Goal: Complete application form

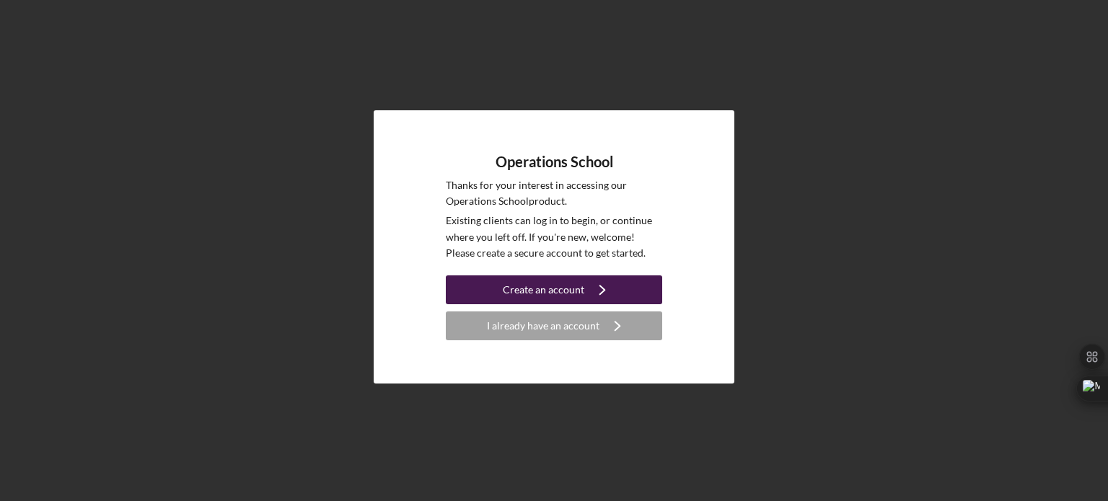
click at [546, 291] on div "Create an account" at bounding box center [544, 290] width 82 height 29
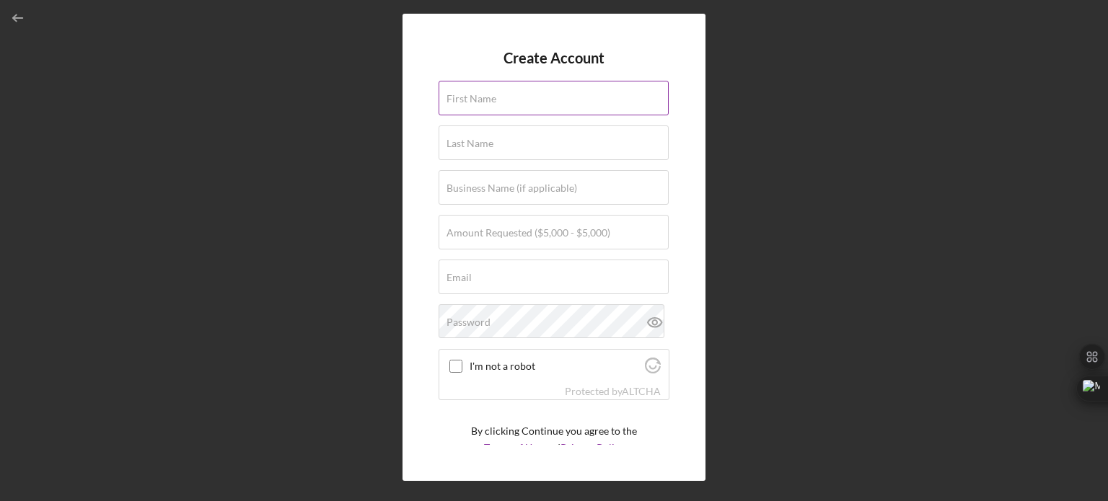
click at [499, 84] on div "First Name" at bounding box center [554, 99] width 231 height 36
type input "[PERSON_NAME]"
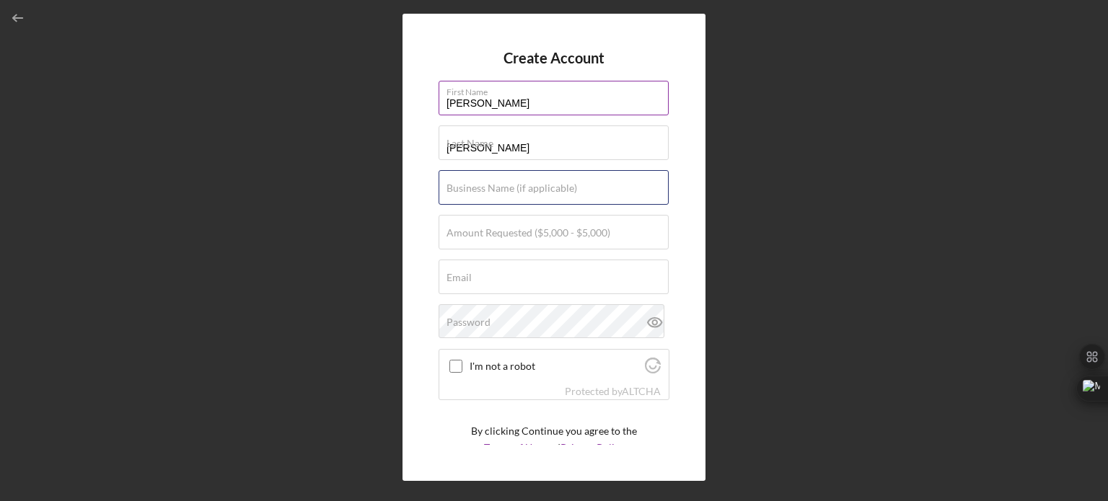
type input "Better Management Group"
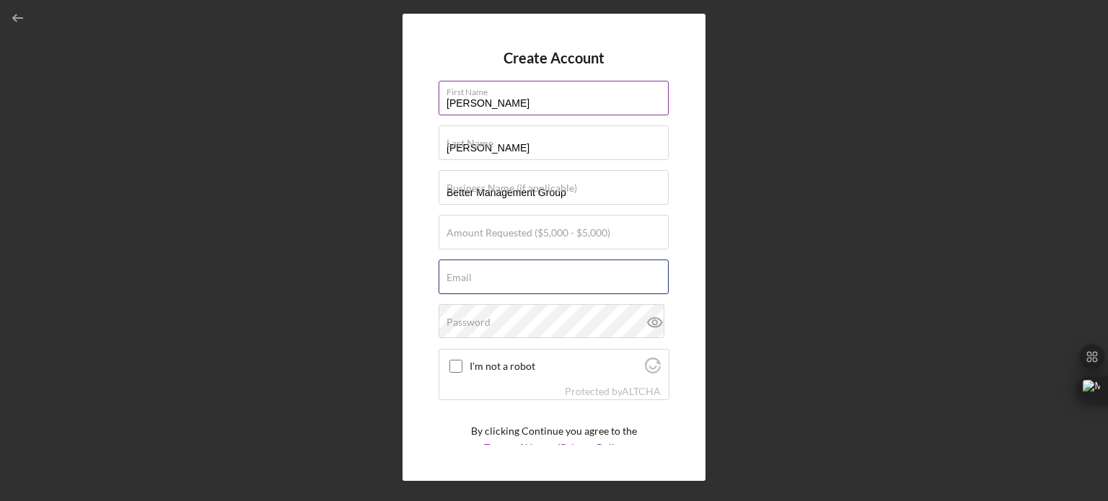
type input "[PERSON_NAME][EMAIL_ADDRESS][DOMAIN_NAME]"
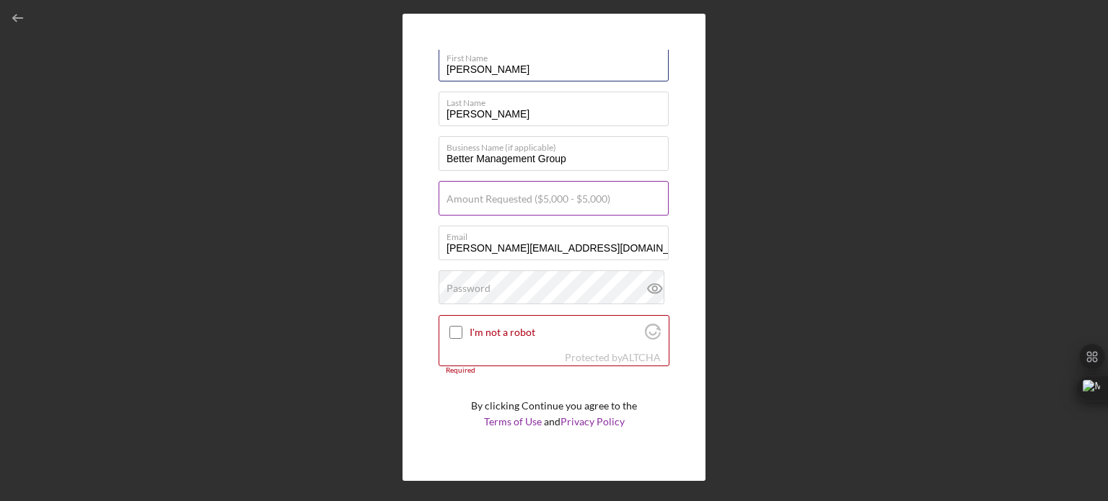
scroll to position [35, 0]
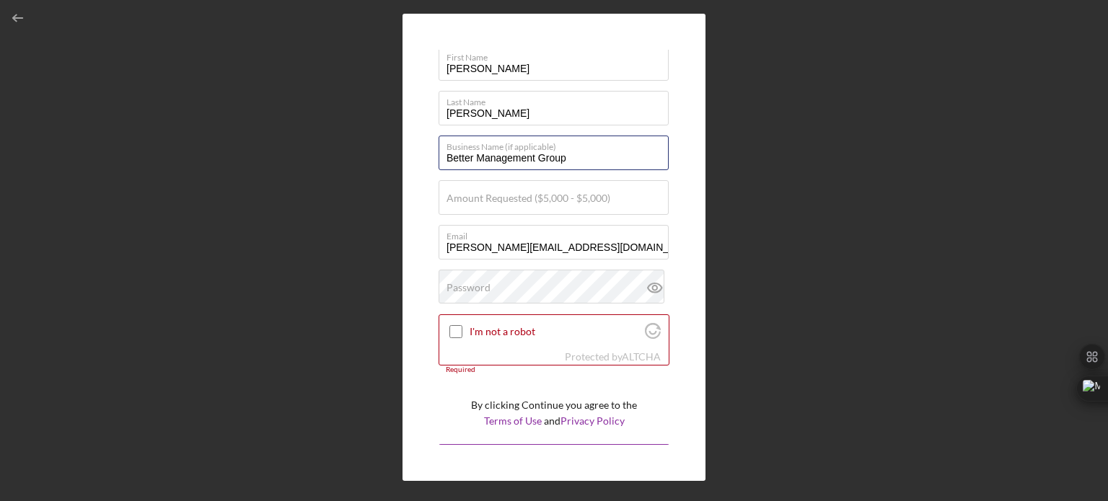
drag, startPoint x: 576, startPoint y: 161, endPoint x: 402, endPoint y: 163, distance: 174.6
click at [403, 163] on div "Create Account First Name [PERSON_NAME] Last Name [PERSON_NAME] Business Name (…" at bounding box center [554, 248] width 303 height 468
type input "SushiRitas Midtown"
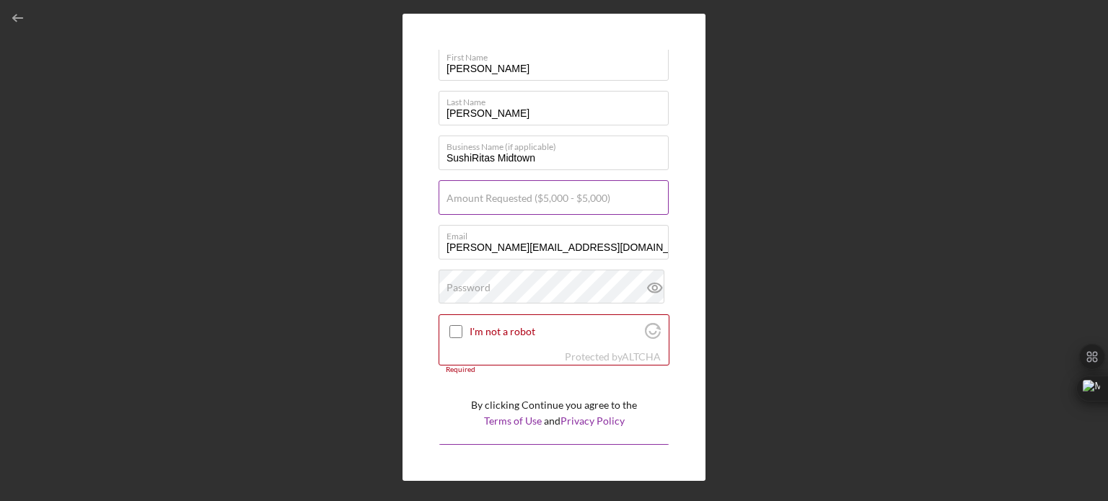
click at [481, 195] on label "Amount Requested ($5,000 - $5,000)" at bounding box center [529, 199] width 164 height 12
click at [481, 195] on input "Amount Requested ($5,000 - $5,000)" at bounding box center [554, 197] width 230 height 35
type input "$5,000"
click at [426, 302] on div "Create Account First Name [PERSON_NAME] Last Name [PERSON_NAME] Business Name (…" at bounding box center [554, 248] width 303 height 468
click at [461, 282] on label "Password" at bounding box center [469, 288] width 44 height 12
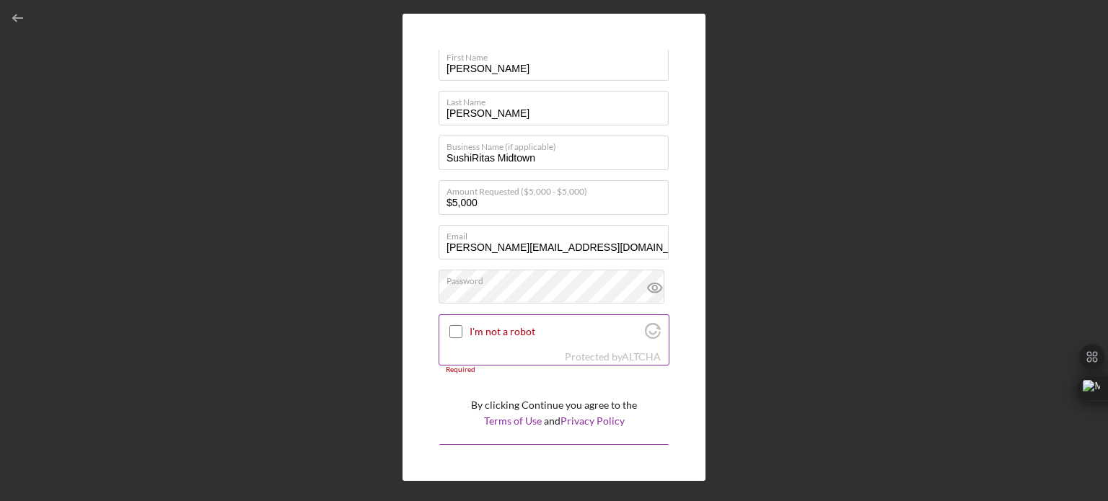
scroll to position [63, 0]
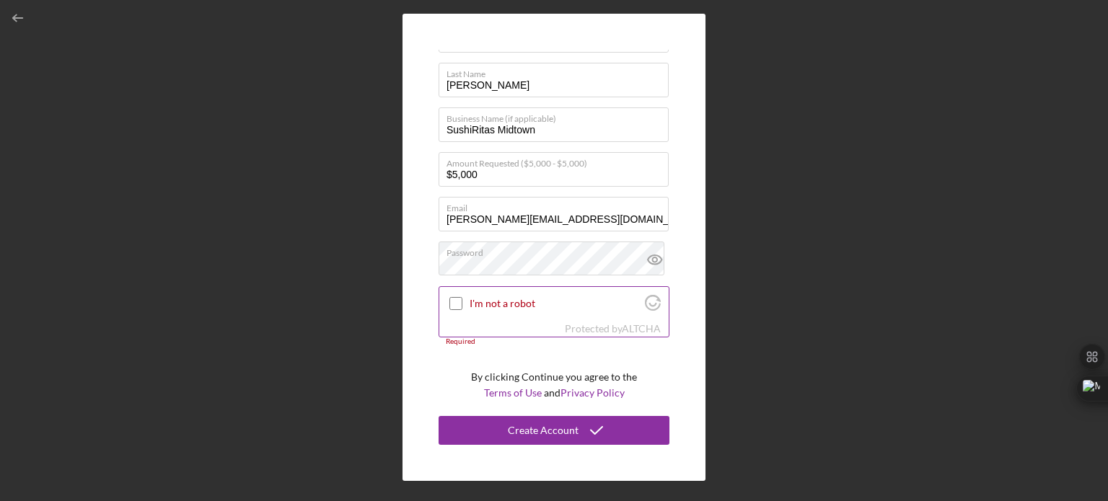
click at [443, 299] on div "I'm not a robot" at bounding box center [553, 304] width 229 height 34
click at [460, 305] on input "I'm not a robot" at bounding box center [455, 303] width 13 height 13
checkbox input "true"
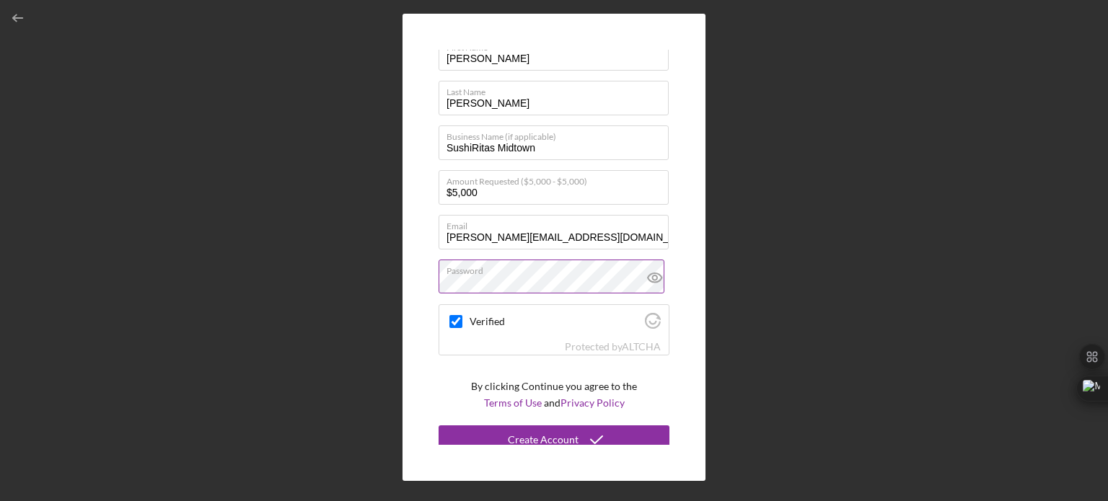
scroll to position [54, 0]
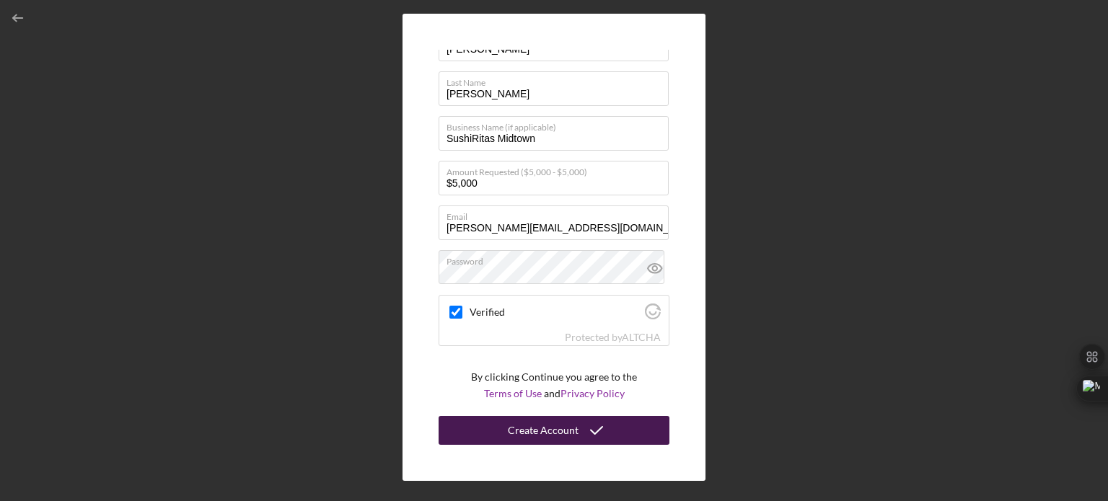
click at [572, 435] on div "Create Account" at bounding box center [543, 430] width 71 height 29
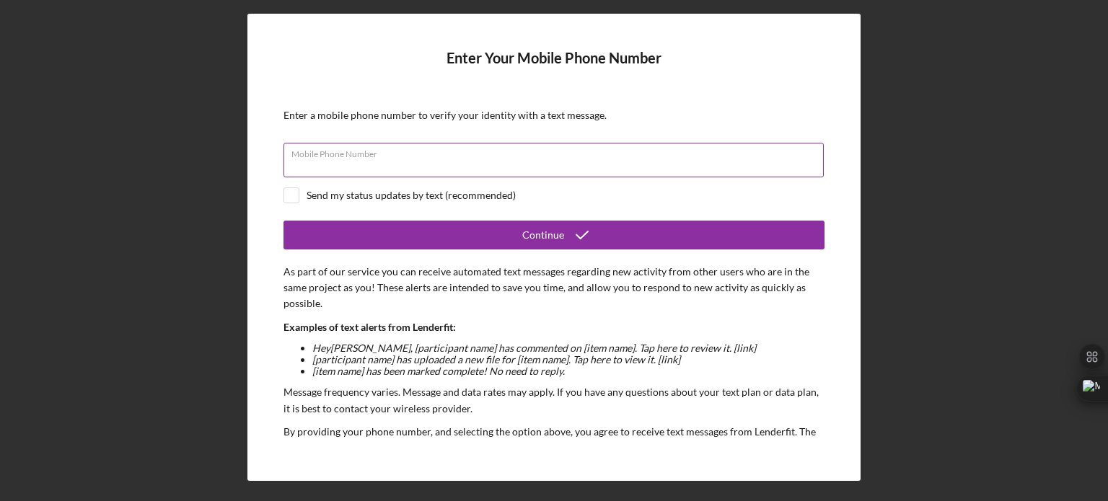
click at [424, 157] on div "Mobile Phone Number" at bounding box center [554, 161] width 541 height 36
type input "(7##) ###-####"
type input "[PHONE_NUMBER]"
click at [284, 195] on input "checkbox" at bounding box center [291, 195] width 14 height 14
checkbox input "true"
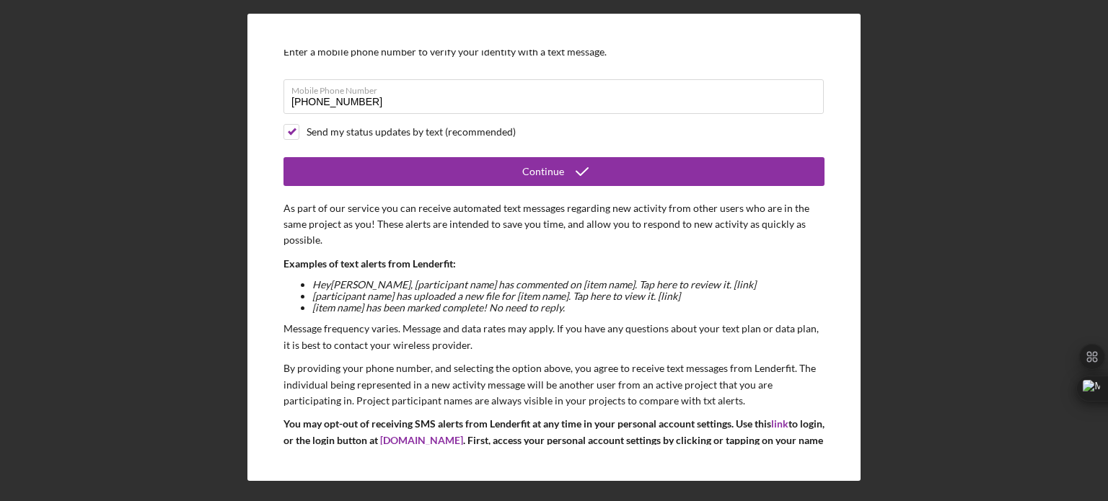
scroll to position [130, 0]
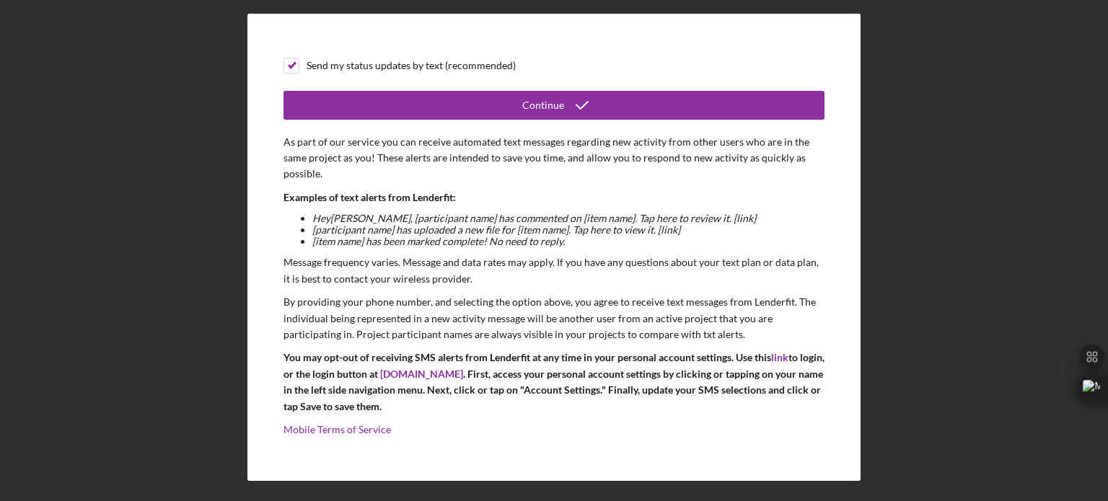
drag, startPoint x: 522, startPoint y: 106, endPoint x: 512, endPoint y: 161, distance: 55.9
click at [512, 161] on form "Enter Your Mobile Phone Number Enter a mobile phone number to verify your ident…" at bounding box center [554, 247] width 541 height 395
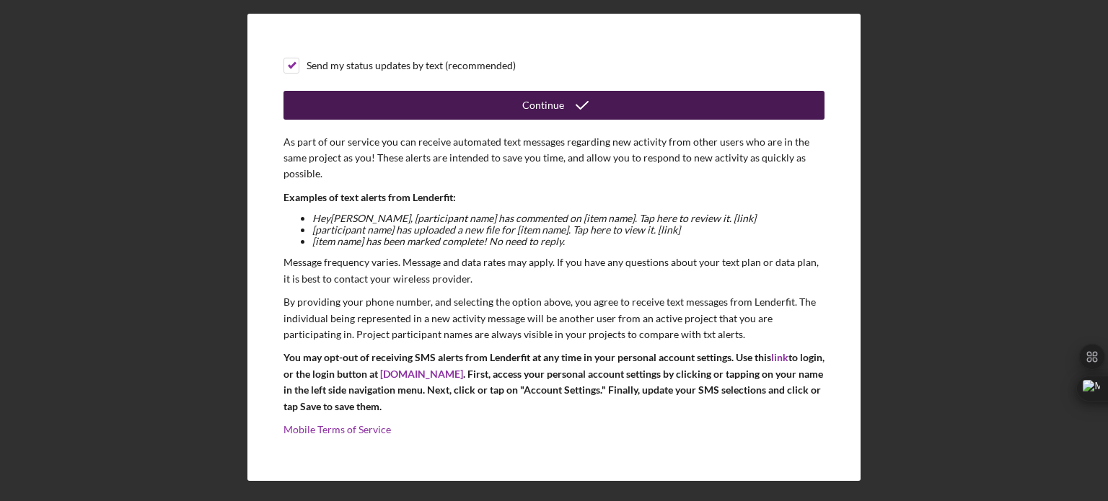
click at [502, 103] on button "Continue" at bounding box center [554, 105] width 541 height 29
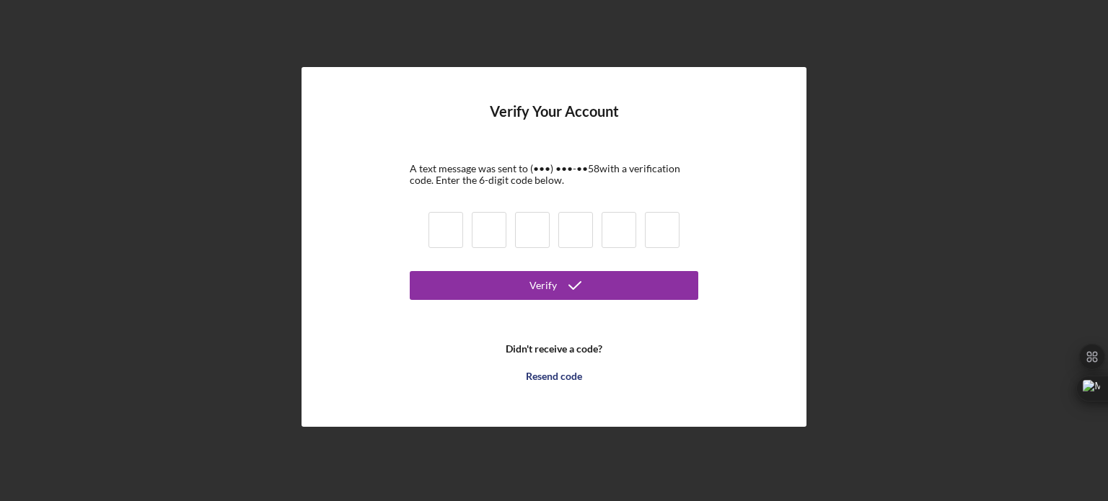
click at [442, 223] on input at bounding box center [446, 230] width 35 height 36
type input "4"
type input "5"
type input "8"
type input "6"
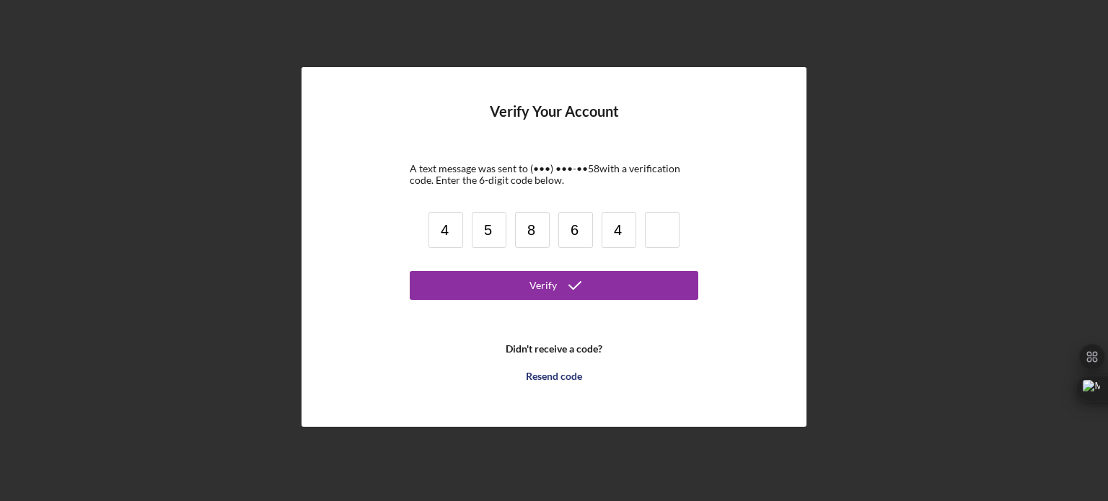
type input "4"
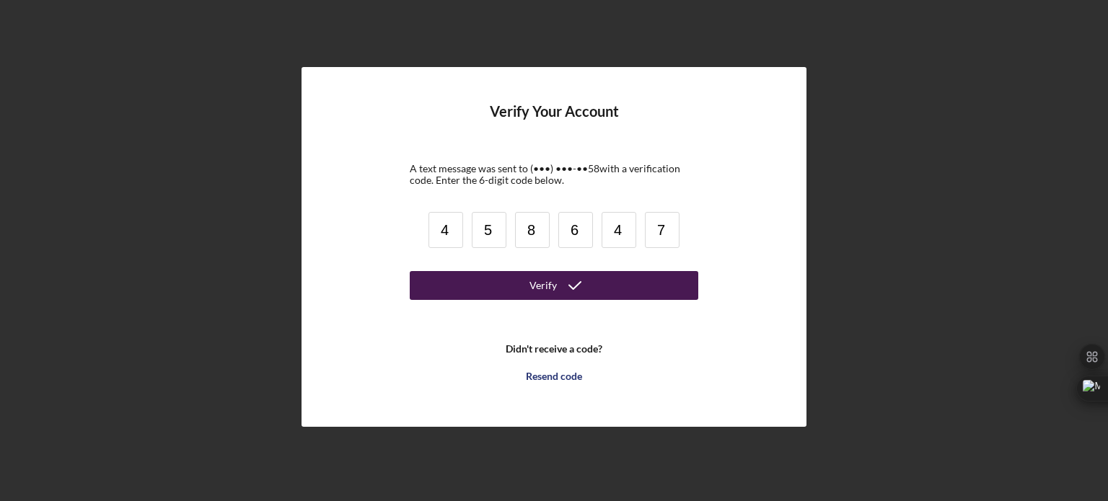
type input "7"
click at [494, 274] on button "Verify" at bounding box center [554, 285] width 289 height 29
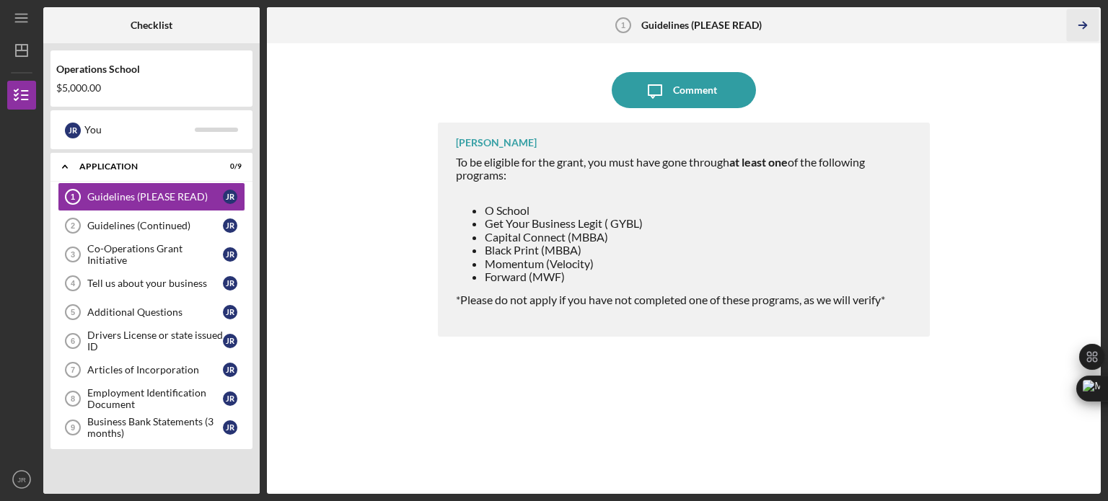
click at [1080, 23] on icon "Icon/Table Pagination Arrow" at bounding box center [1082, 25] width 32 height 32
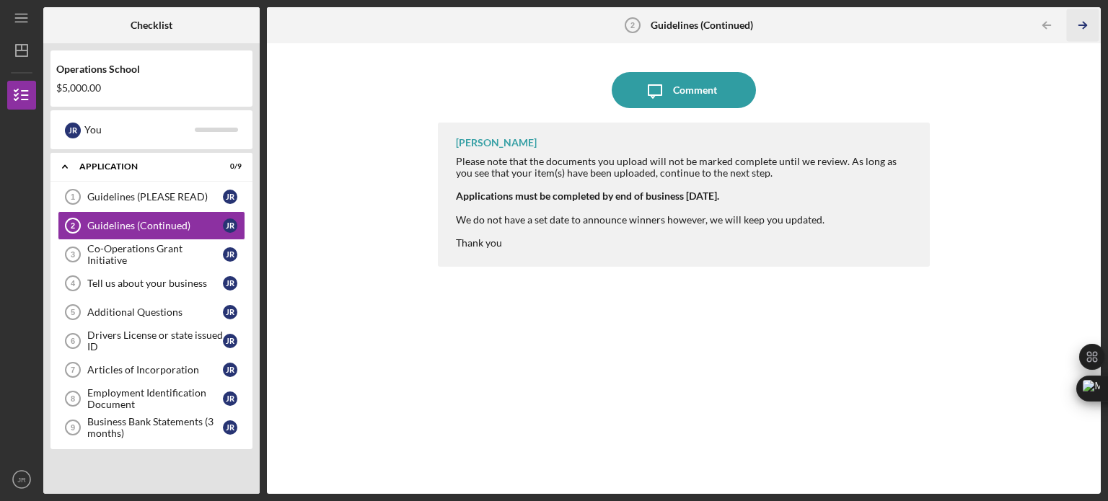
click at [1084, 27] on icon "Icon/Table Pagination Arrow" at bounding box center [1082, 25] width 32 height 32
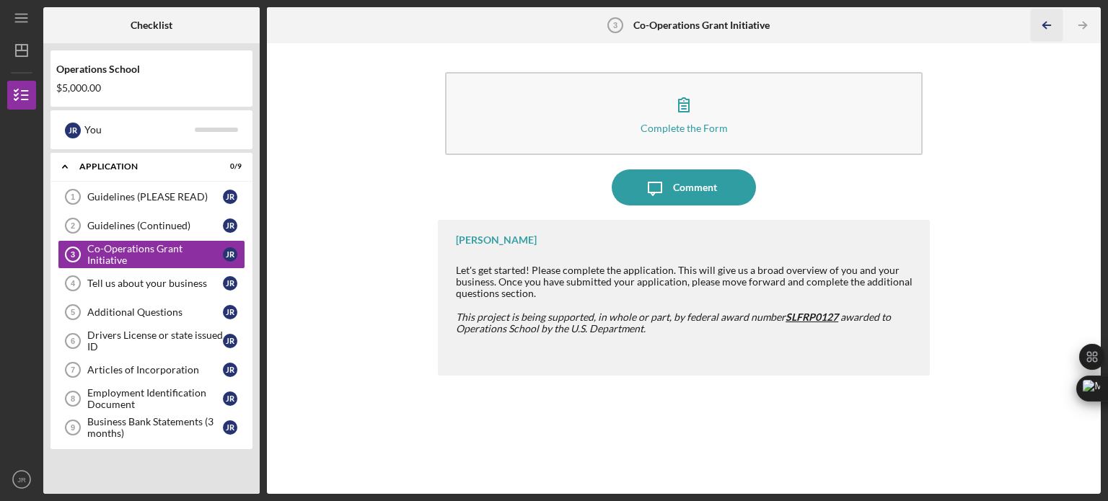
click at [1051, 24] on icon "Icon/Table Pagination Arrow" at bounding box center [1046, 25] width 32 height 32
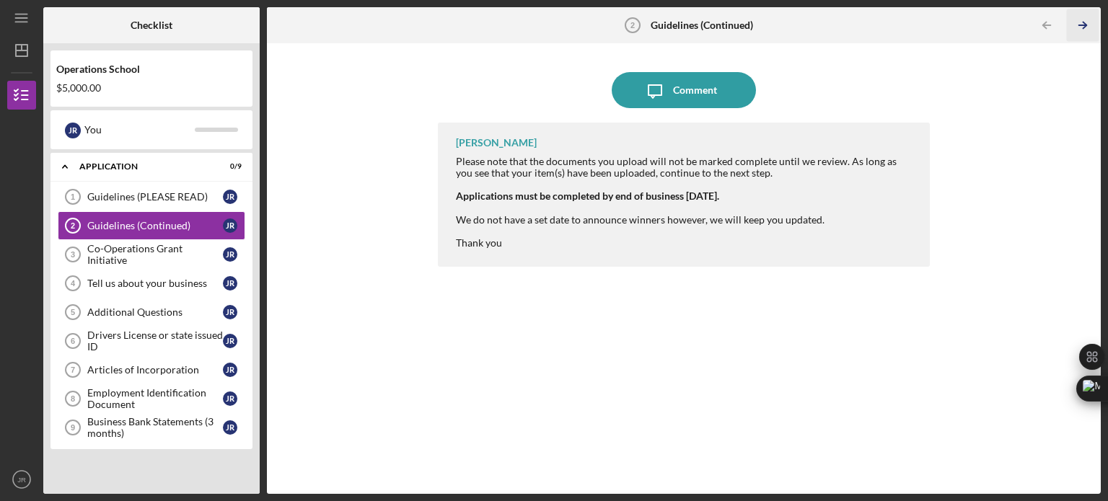
click at [1072, 22] on icon "Icon/Table Pagination Arrow" at bounding box center [1082, 25] width 32 height 32
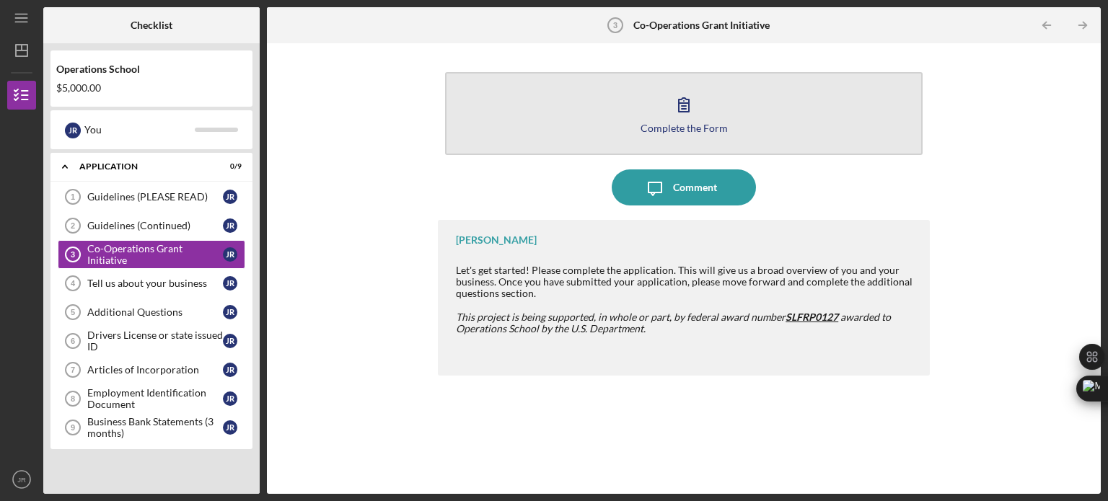
click at [667, 123] on div "Complete the Form" at bounding box center [684, 128] width 87 height 11
